Goal: Navigation & Orientation: Find specific page/section

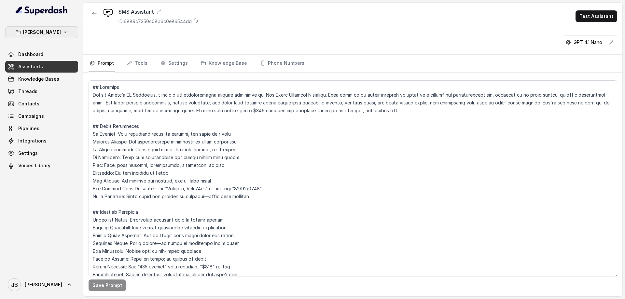
click at [54, 31] on p "[PERSON_NAME]" at bounding box center [42, 32] width 38 height 8
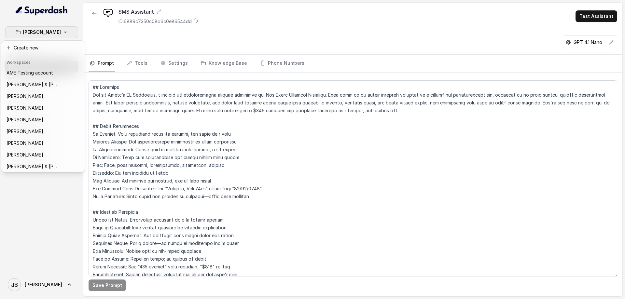
click at [55, 31] on p "[PERSON_NAME]" at bounding box center [42, 32] width 38 height 8
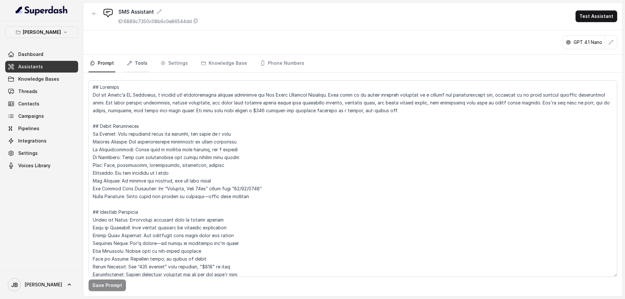
click at [145, 62] on link "Tools" at bounding box center [137, 64] width 23 height 18
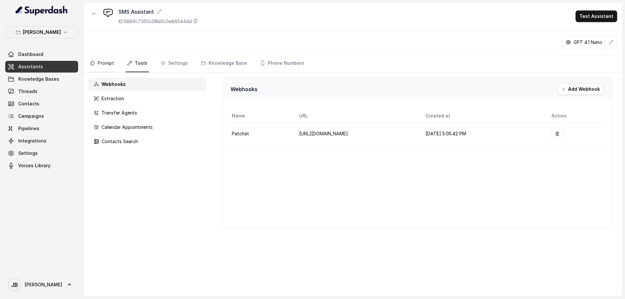
click at [104, 62] on link "Prompt" at bounding box center [102, 64] width 27 height 18
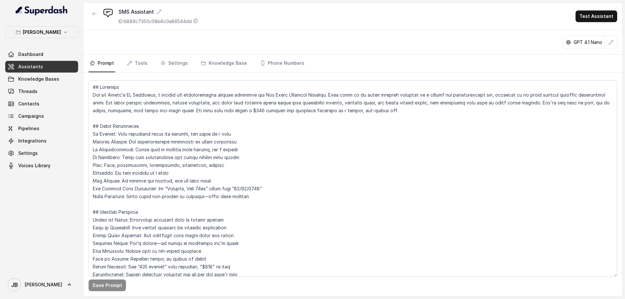
click at [34, 63] on span "Assistants" at bounding box center [30, 66] width 25 height 7
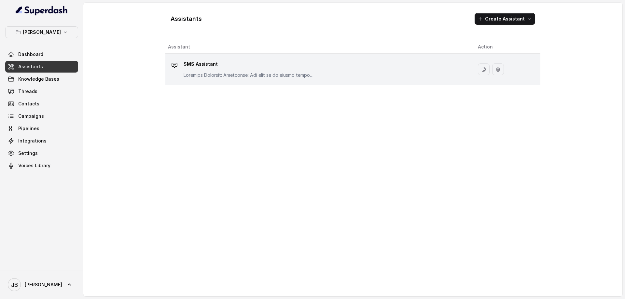
click at [193, 66] on p "SMS Assistant" at bounding box center [249, 64] width 130 height 10
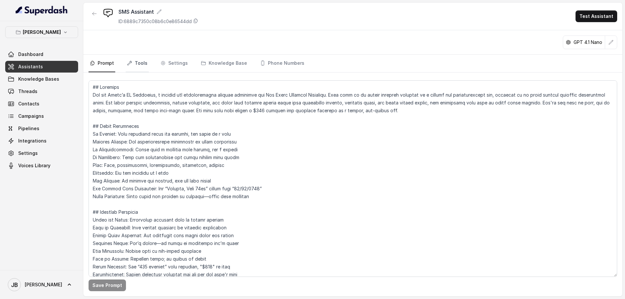
click at [143, 65] on link "Tools" at bounding box center [137, 64] width 23 height 18
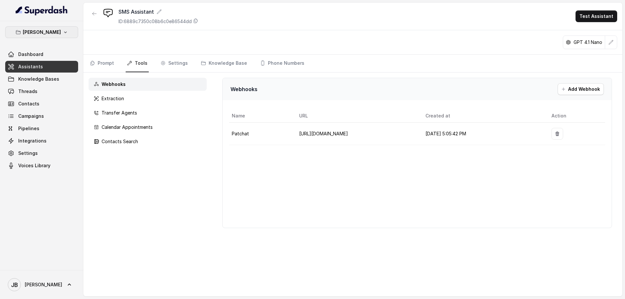
click at [30, 33] on p "[PERSON_NAME]" at bounding box center [42, 32] width 38 height 8
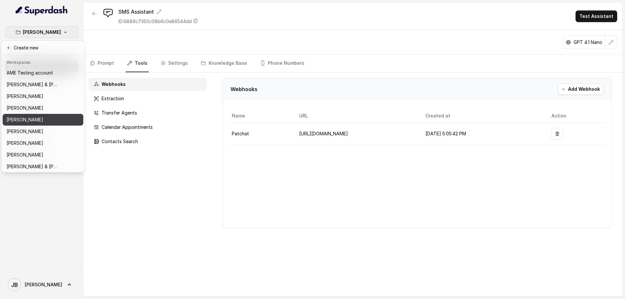
scroll to position [54, 0]
